Goal: Browse casually

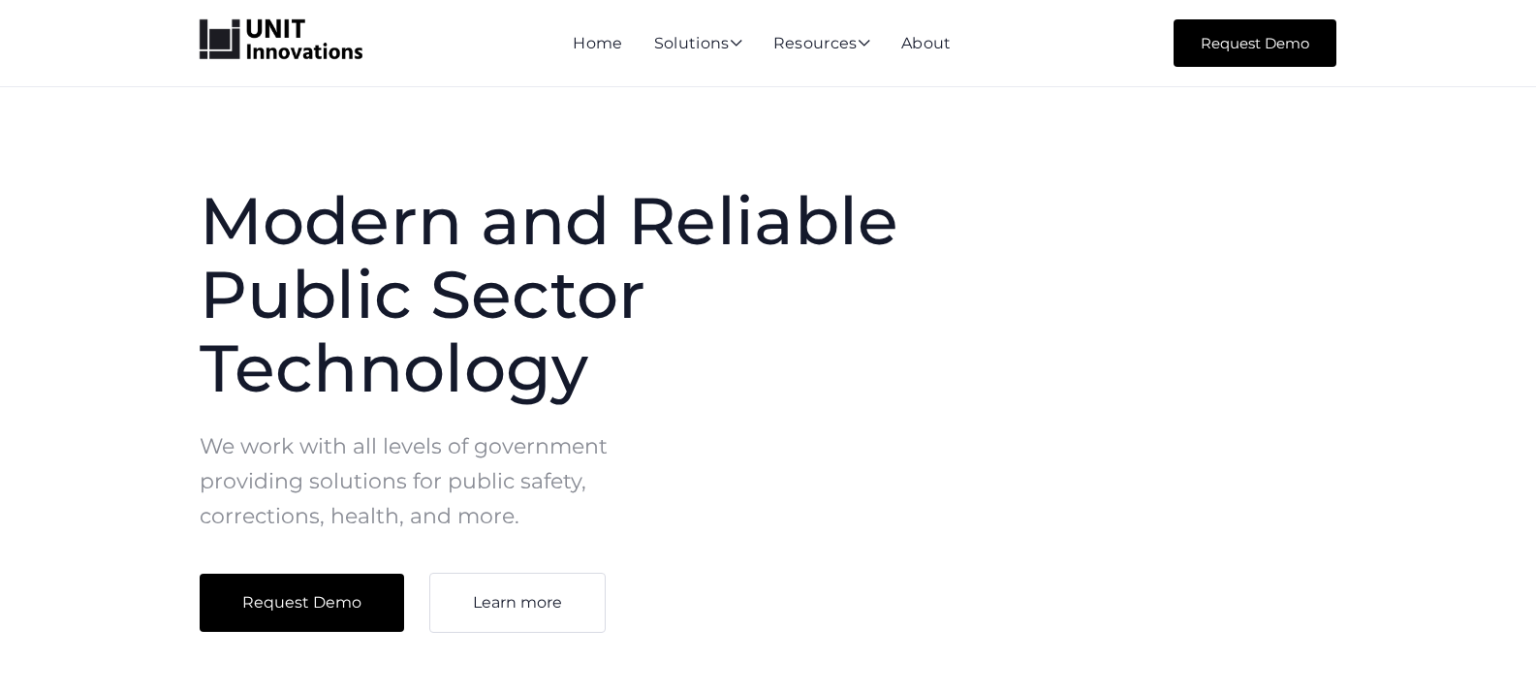
click at [300, 50] on img "home" at bounding box center [281, 39] width 163 height 41
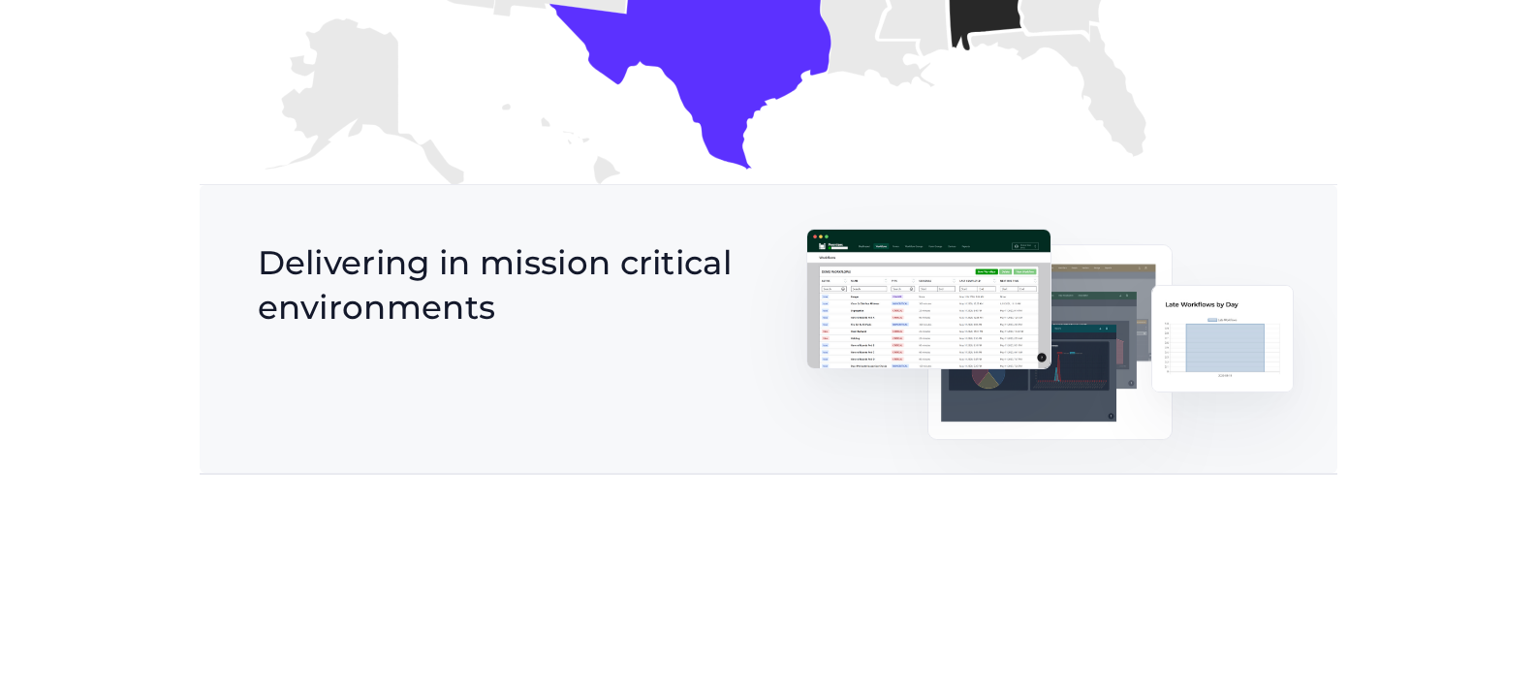
scroll to position [3294, 0]
